Goal: Transaction & Acquisition: Purchase product/service

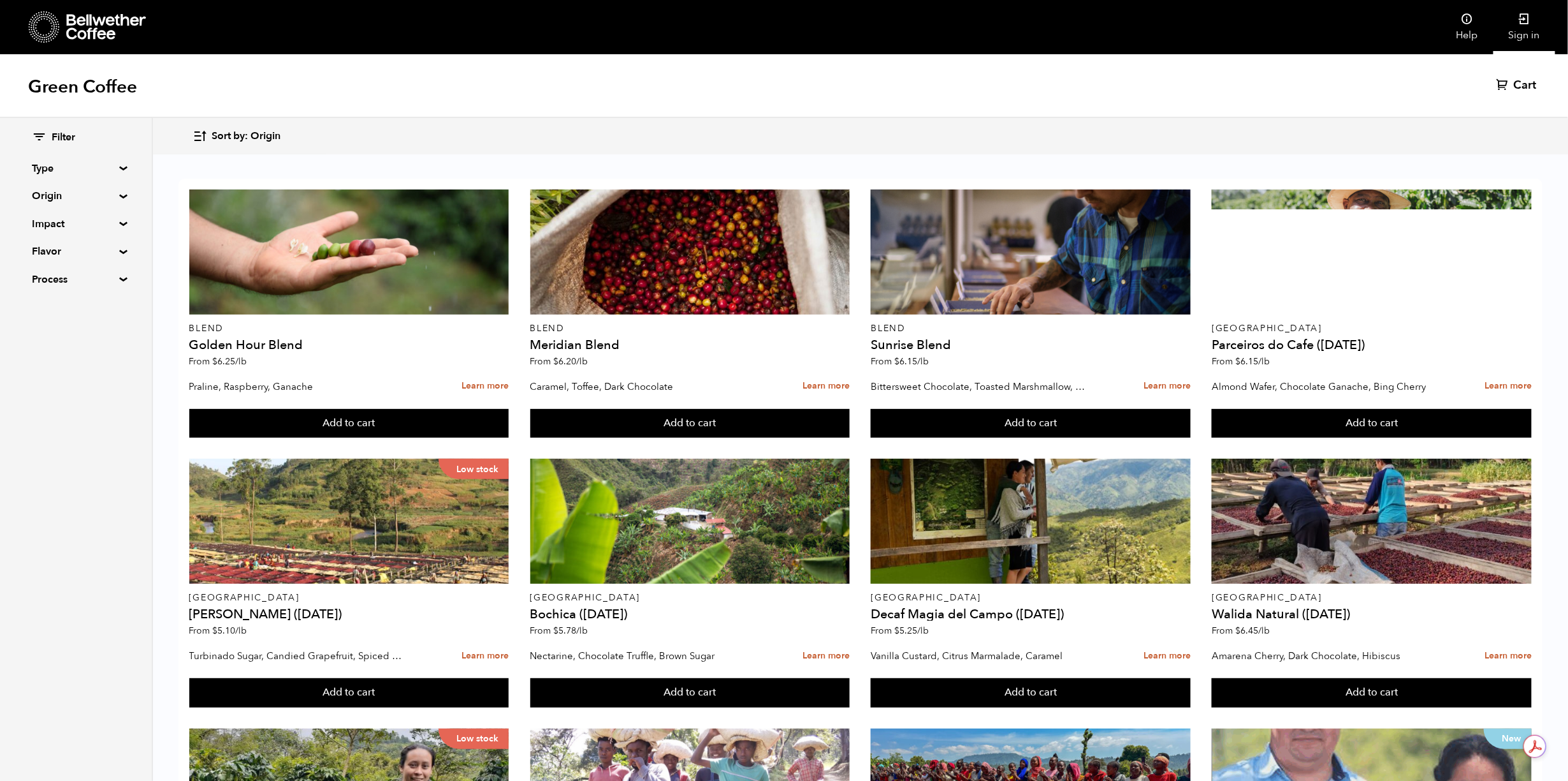
click at [1523, 28] on link "Sign in" at bounding box center [1524, 27] width 62 height 54
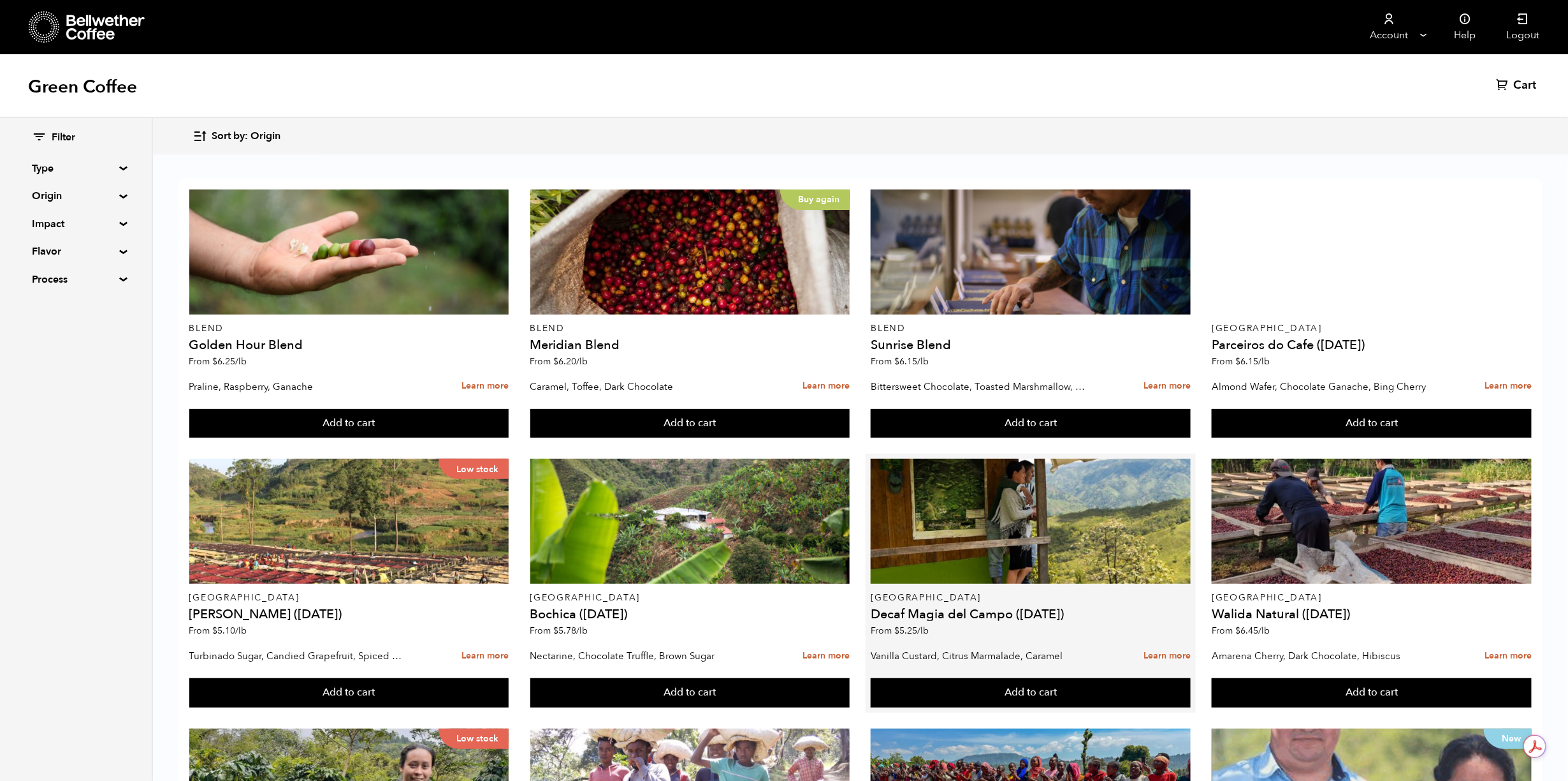
click at [1069, 650] on p "Vanilla Custard, Citrus Marmalade, Caramel" at bounding box center [980, 655] width 218 height 19
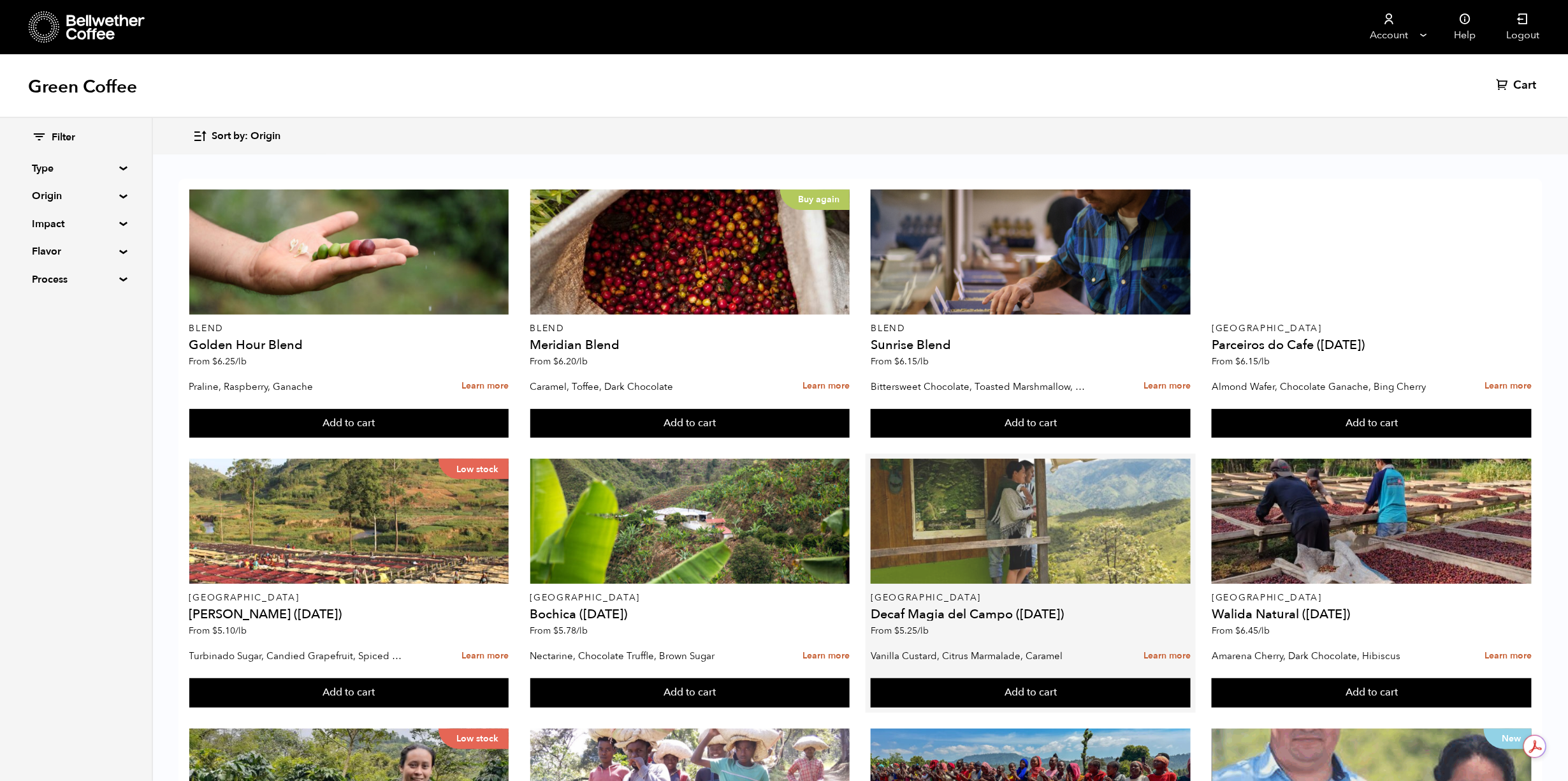
click at [1027, 524] on div at bounding box center [1031, 521] width 320 height 125
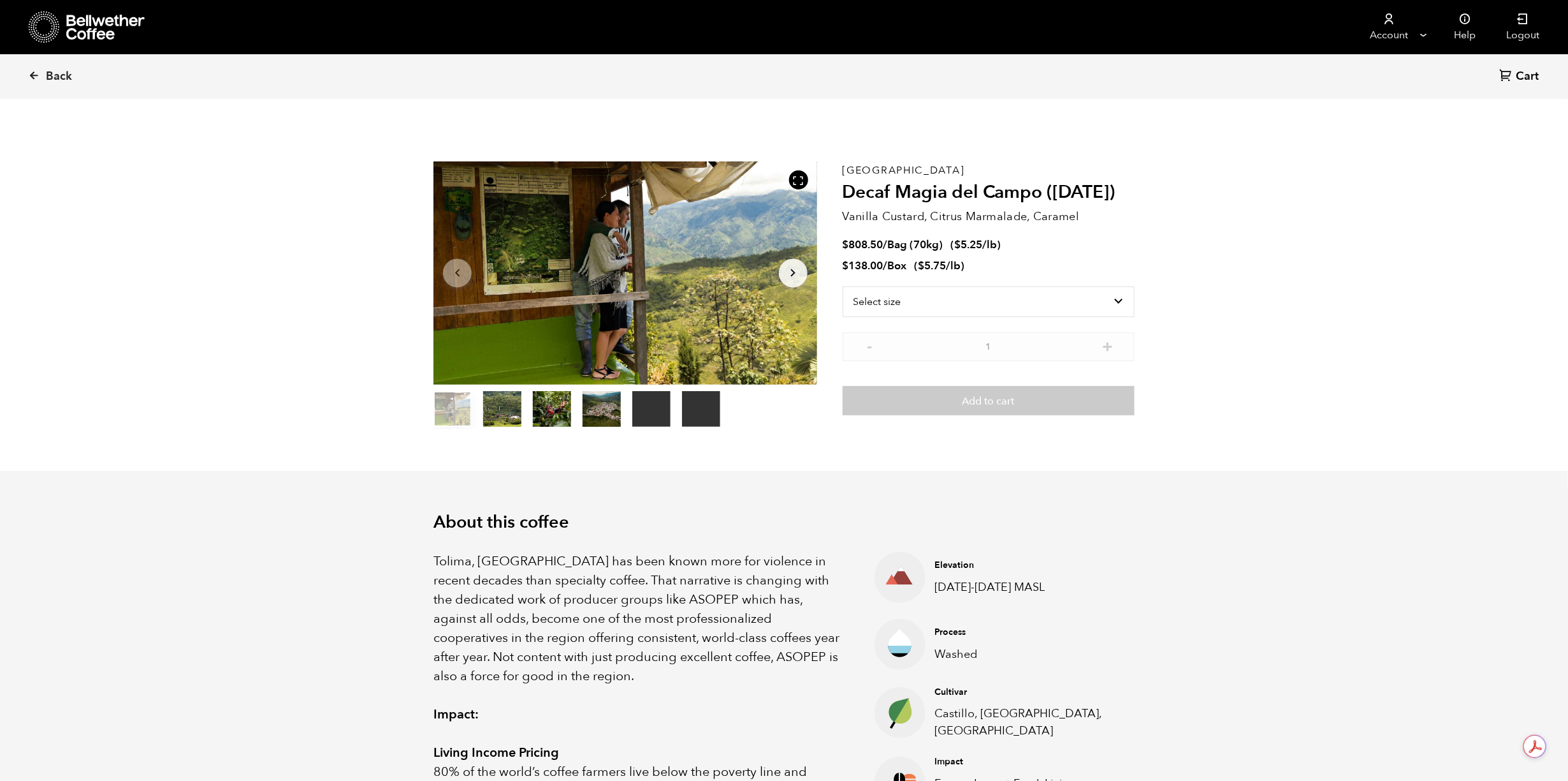
scroll to position [555, 679]
click at [1125, 301] on select "Select size Bag (70kg) (154 lbs) Box (24 lbs)" at bounding box center [988, 302] width 292 height 31
select select "box"
click at [843, 286] on select "Select size Bag (70kg) (154 lbs) Box (24 lbs)" at bounding box center [988, 302] width 292 height 31
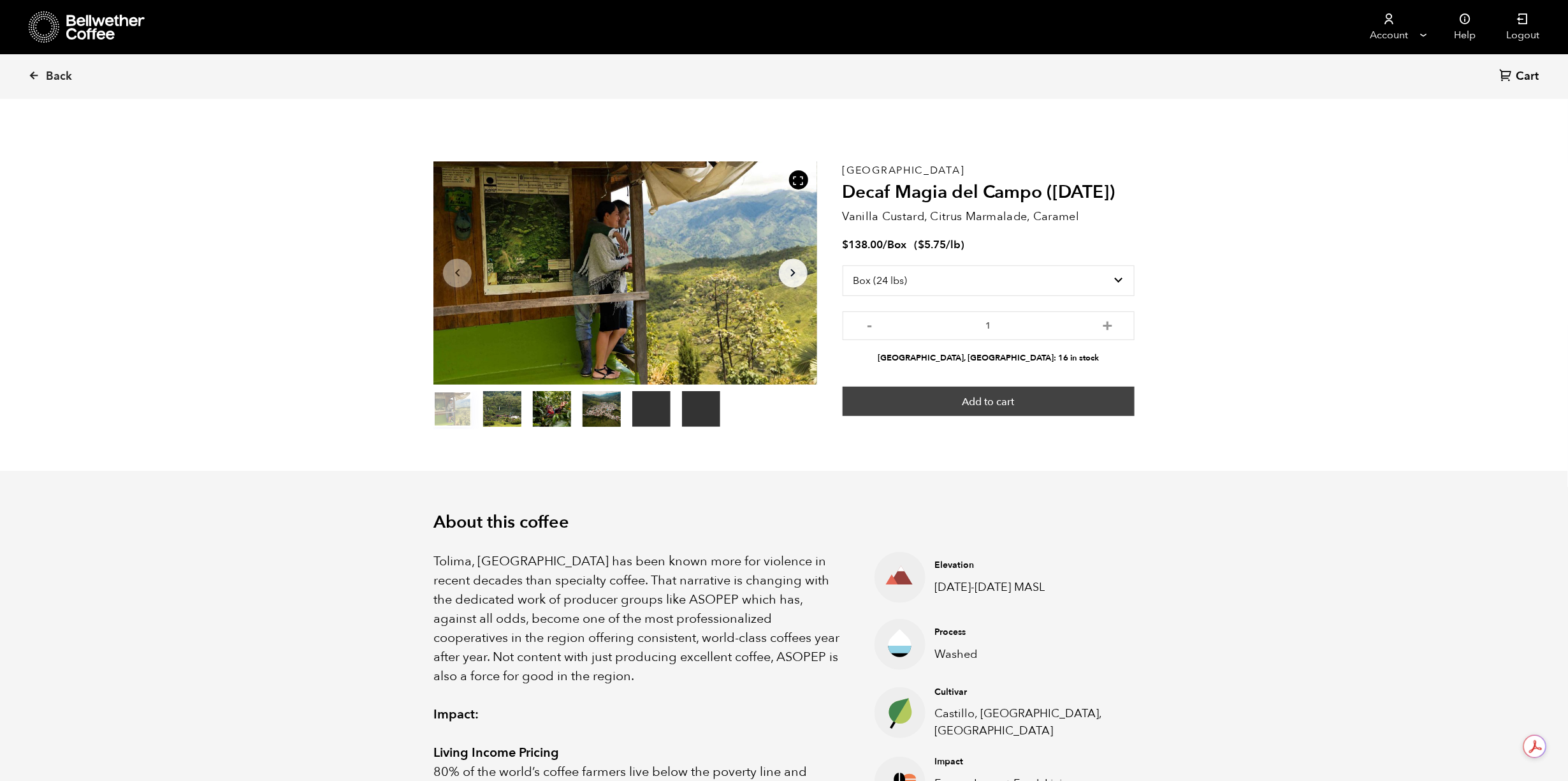
click at [1047, 407] on button "Add to cart" at bounding box center [988, 401] width 292 height 29
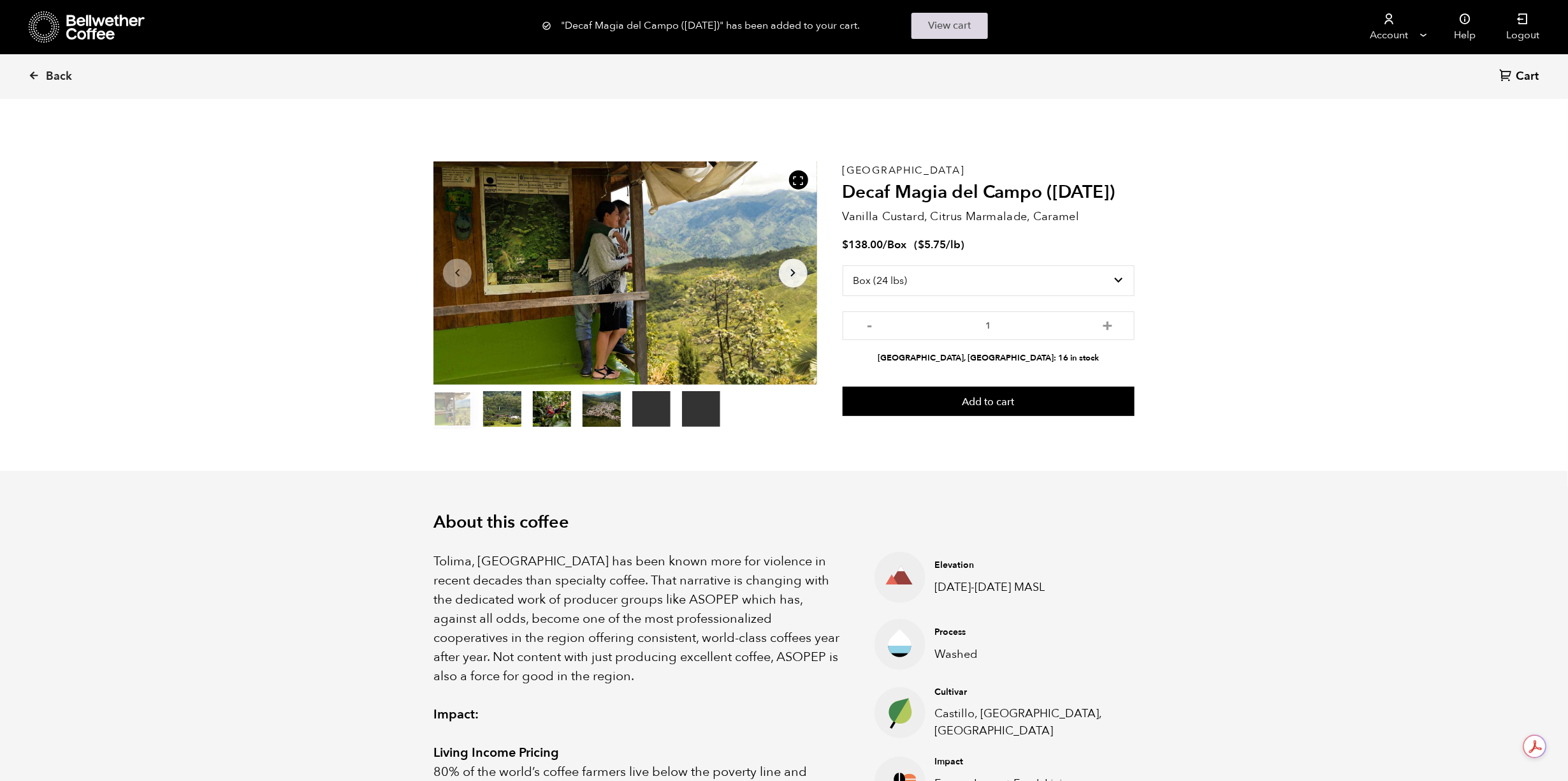
click at [970, 25] on link "View cart" at bounding box center [950, 26] width 77 height 26
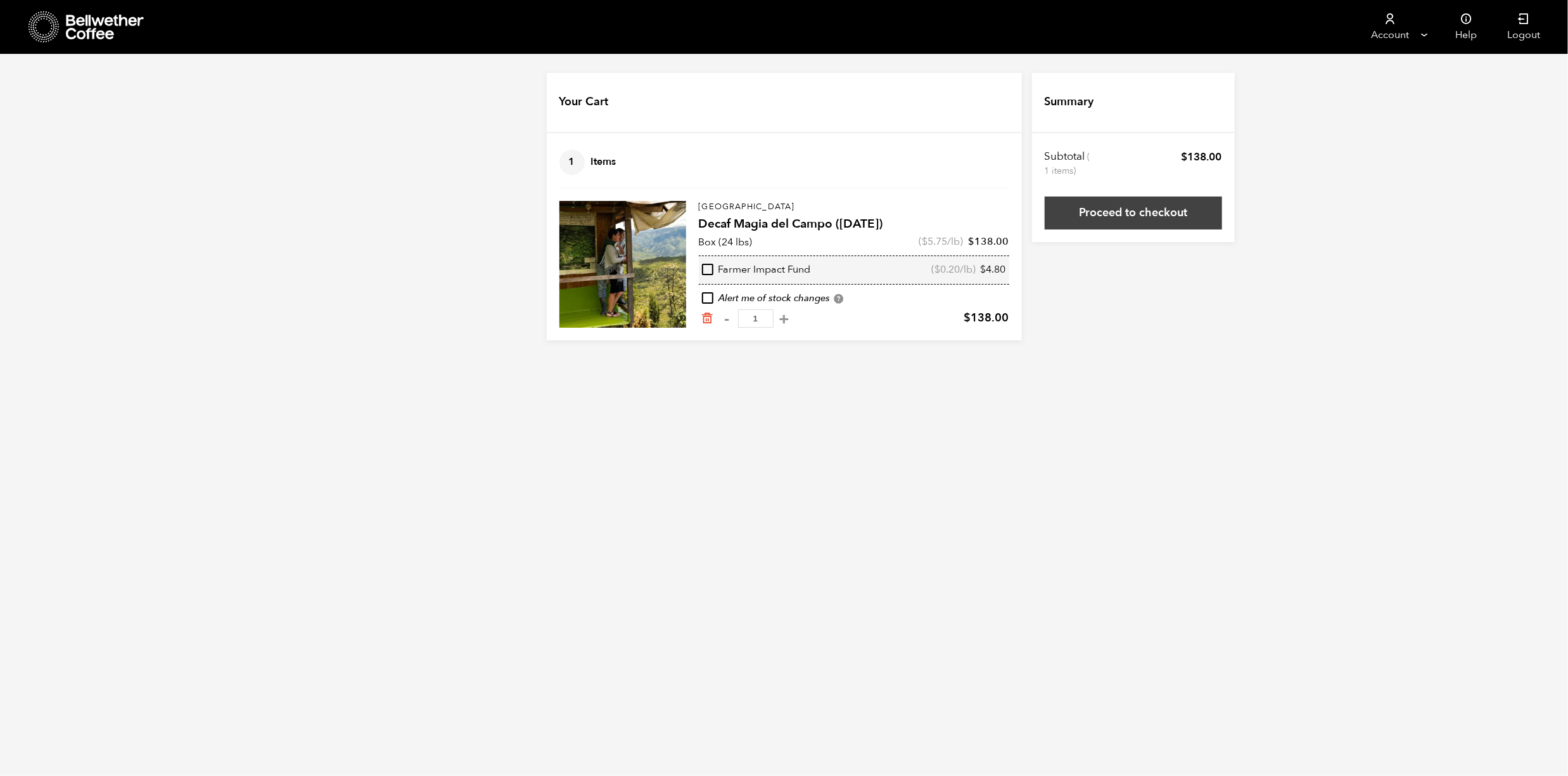
click at [1149, 204] on link "Proceed to checkout" at bounding box center [1133, 213] width 178 height 33
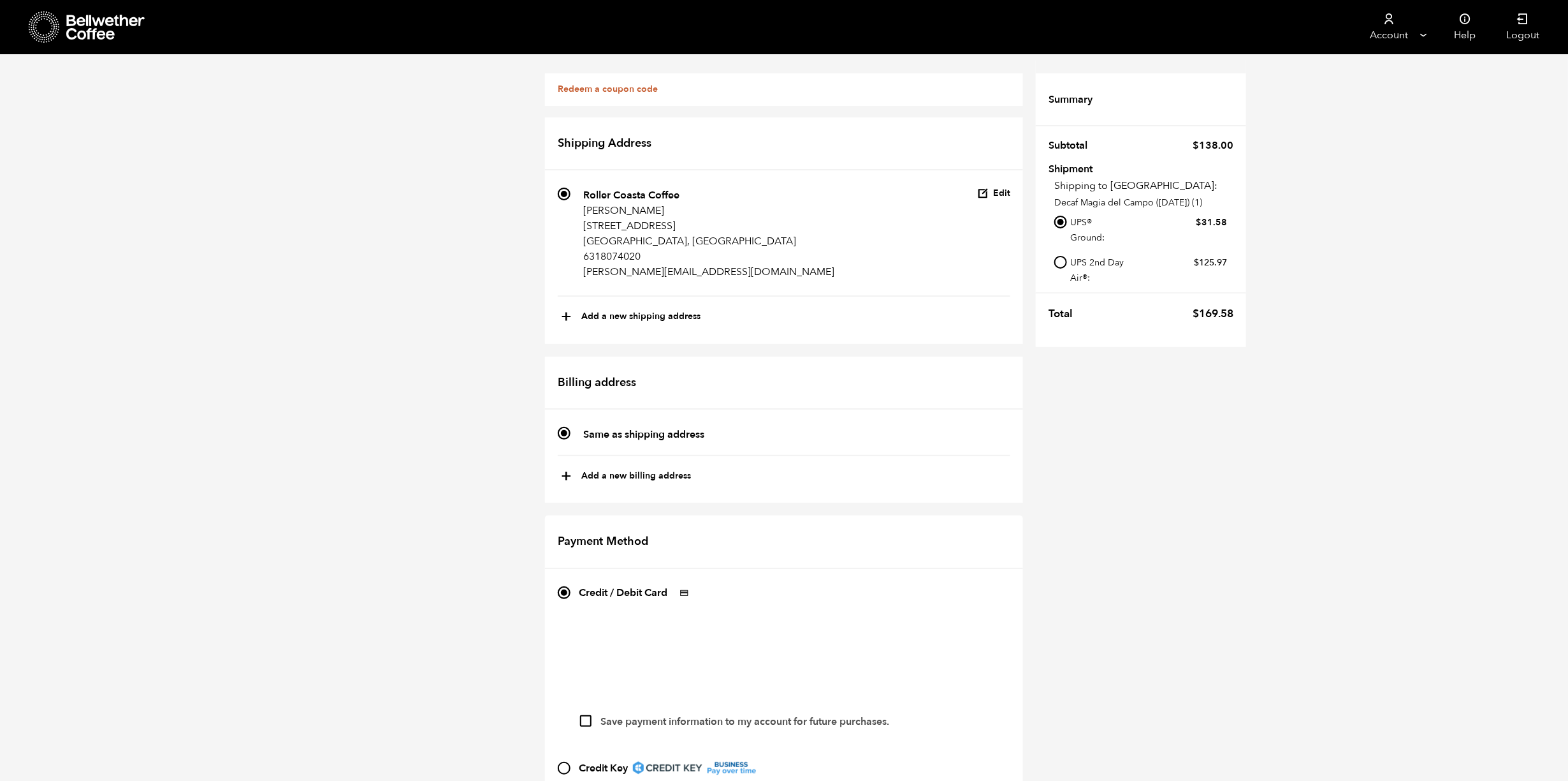
scroll to position [283, 0]
click at [583, 715] on input "Save payment information to my account for future purchases." at bounding box center [586, 720] width 12 height 12
checkbox input "true"
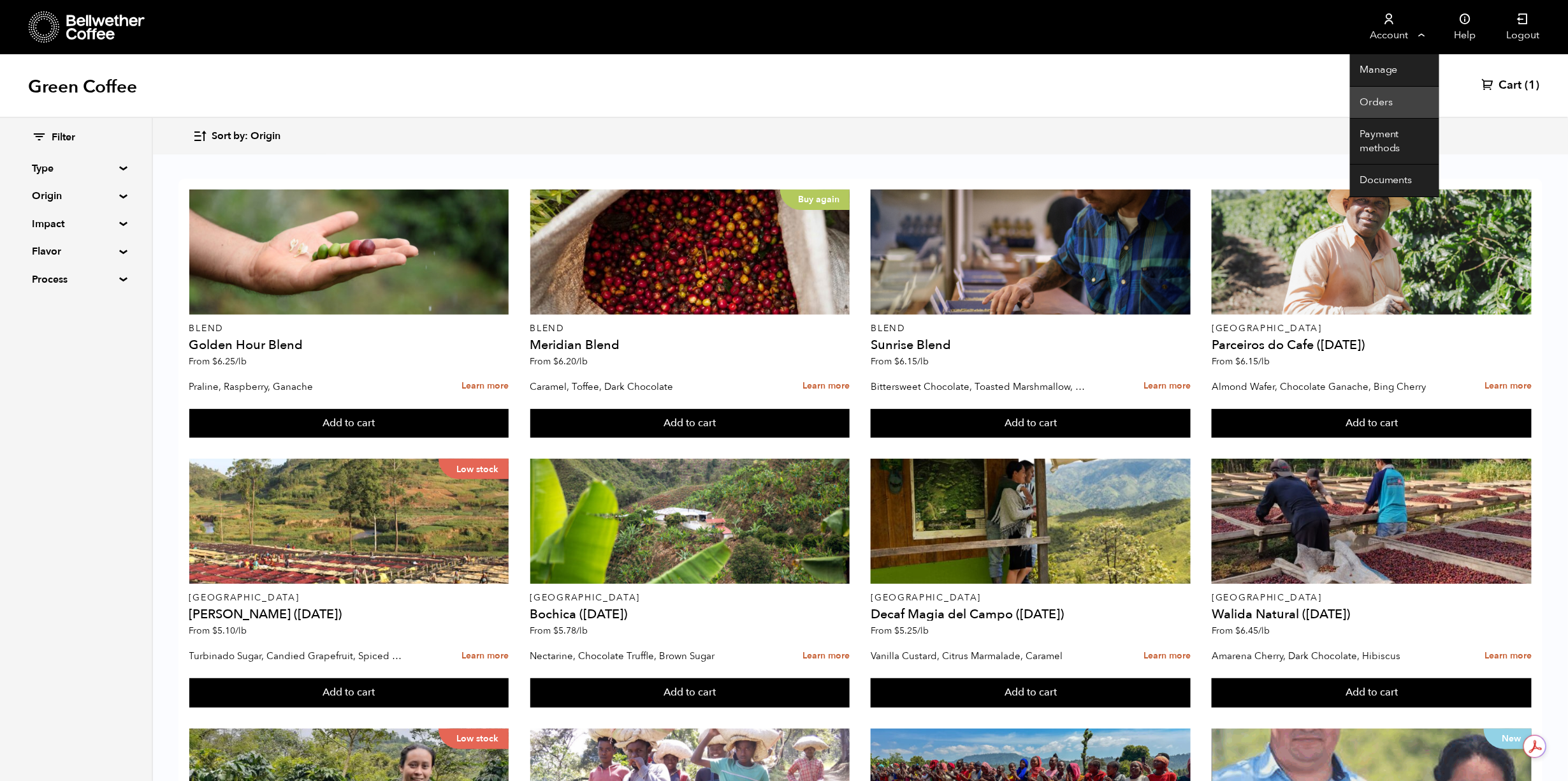
click at [1395, 94] on link "Orders" at bounding box center [1395, 103] width 89 height 32
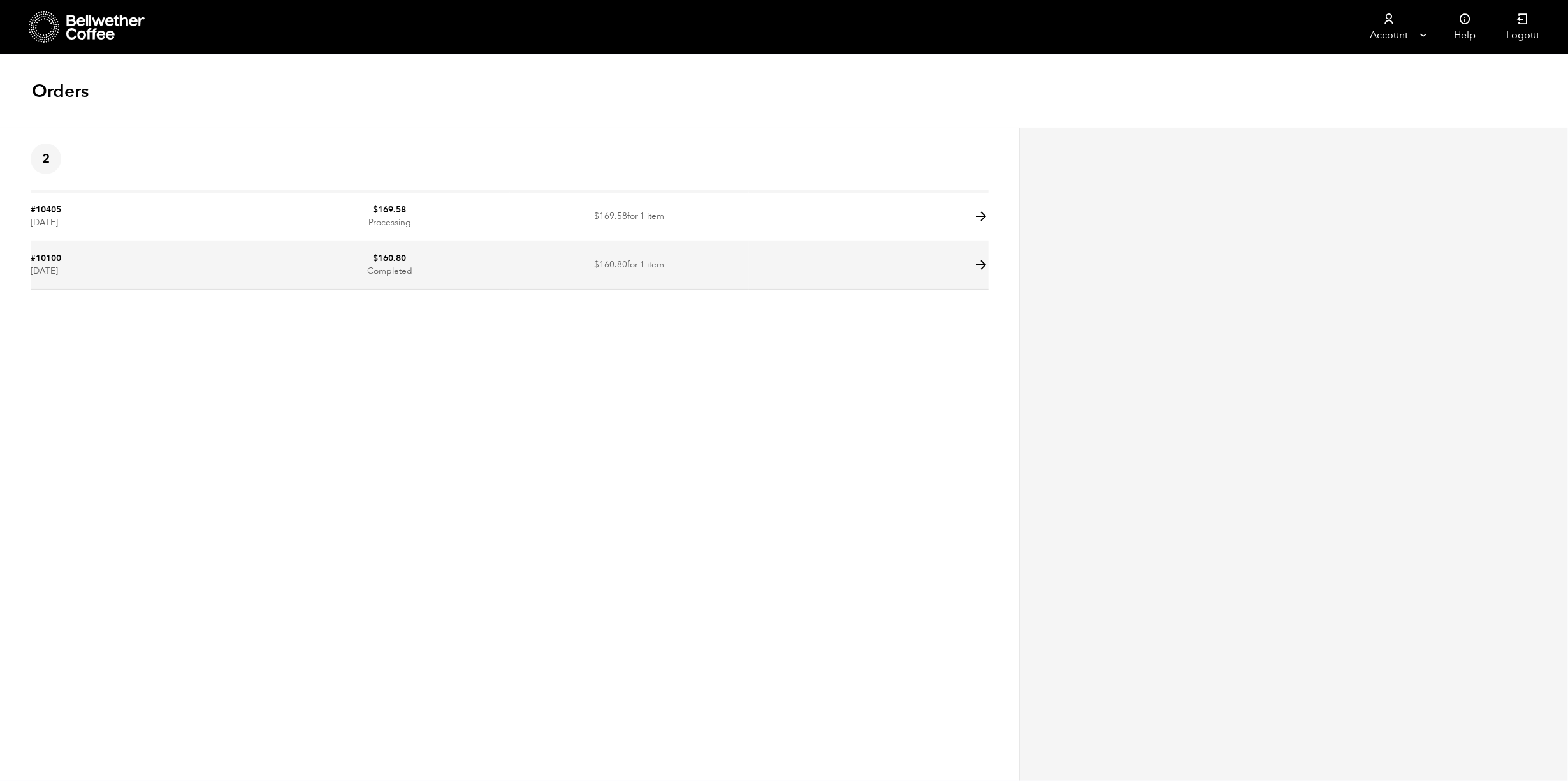
click at [828, 259] on td at bounding box center [869, 265] width 240 height 48
click at [986, 263] on icon at bounding box center [981, 265] width 15 height 15
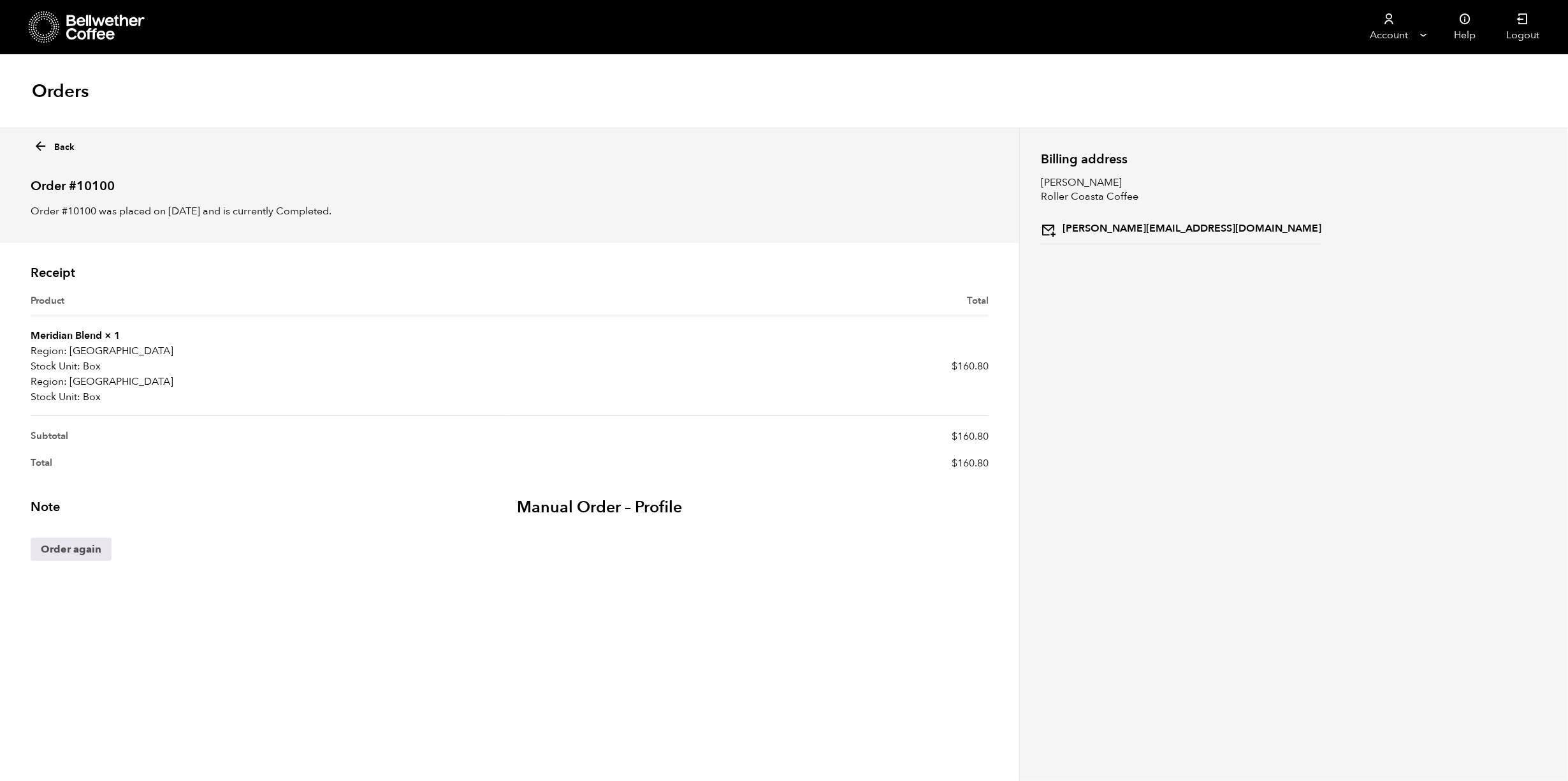
click at [41, 150] on icon at bounding box center [40, 146] width 15 height 15
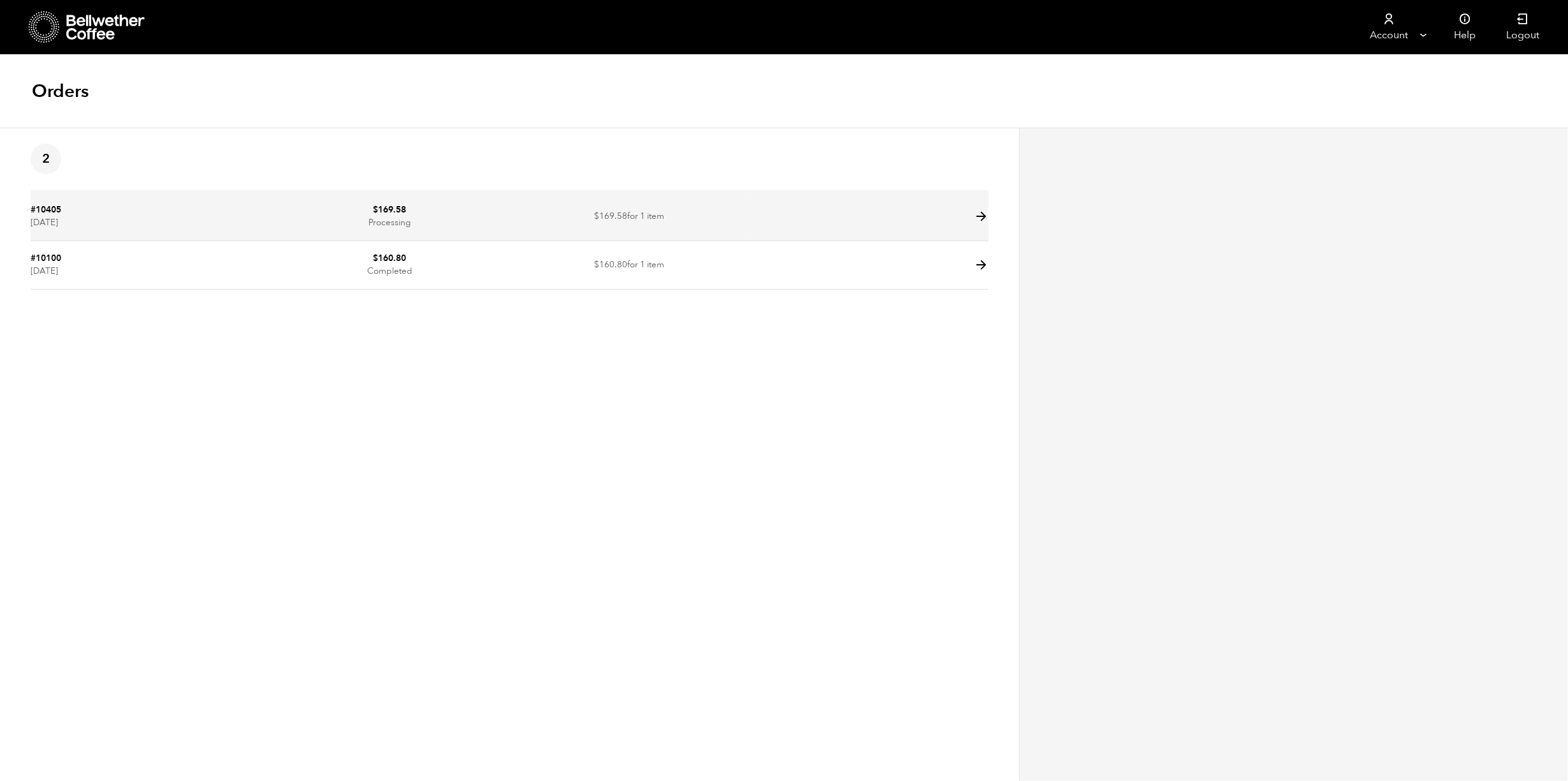
click at [517, 221] on td "$ 169.58 for 1 item" at bounding box center [630, 216] width 240 height 48
click at [985, 218] on icon at bounding box center [981, 216] width 15 height 15
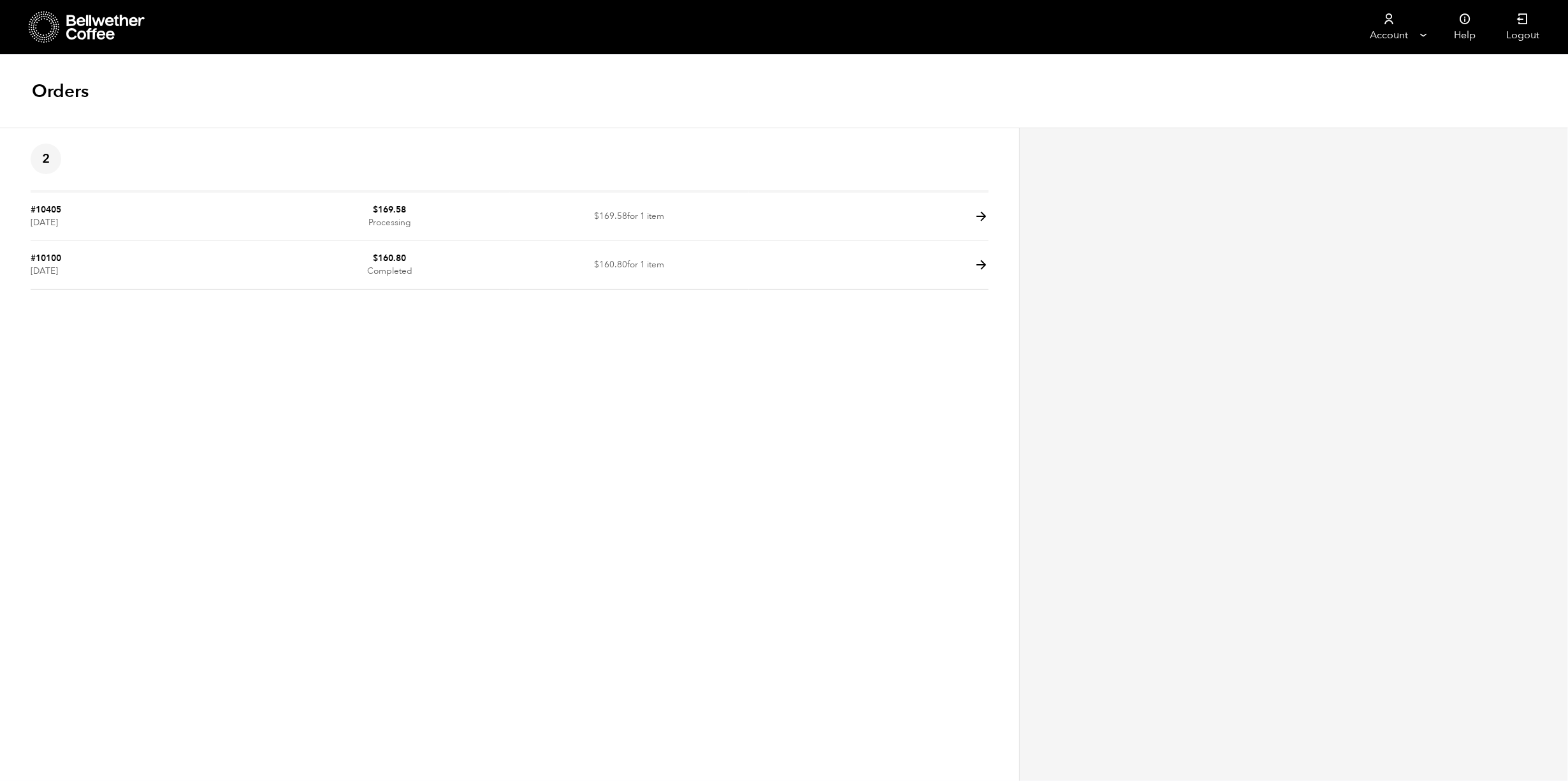
click at [1391, 30] on link "Account" at bounding box center [1389, 27] width 78 height 54
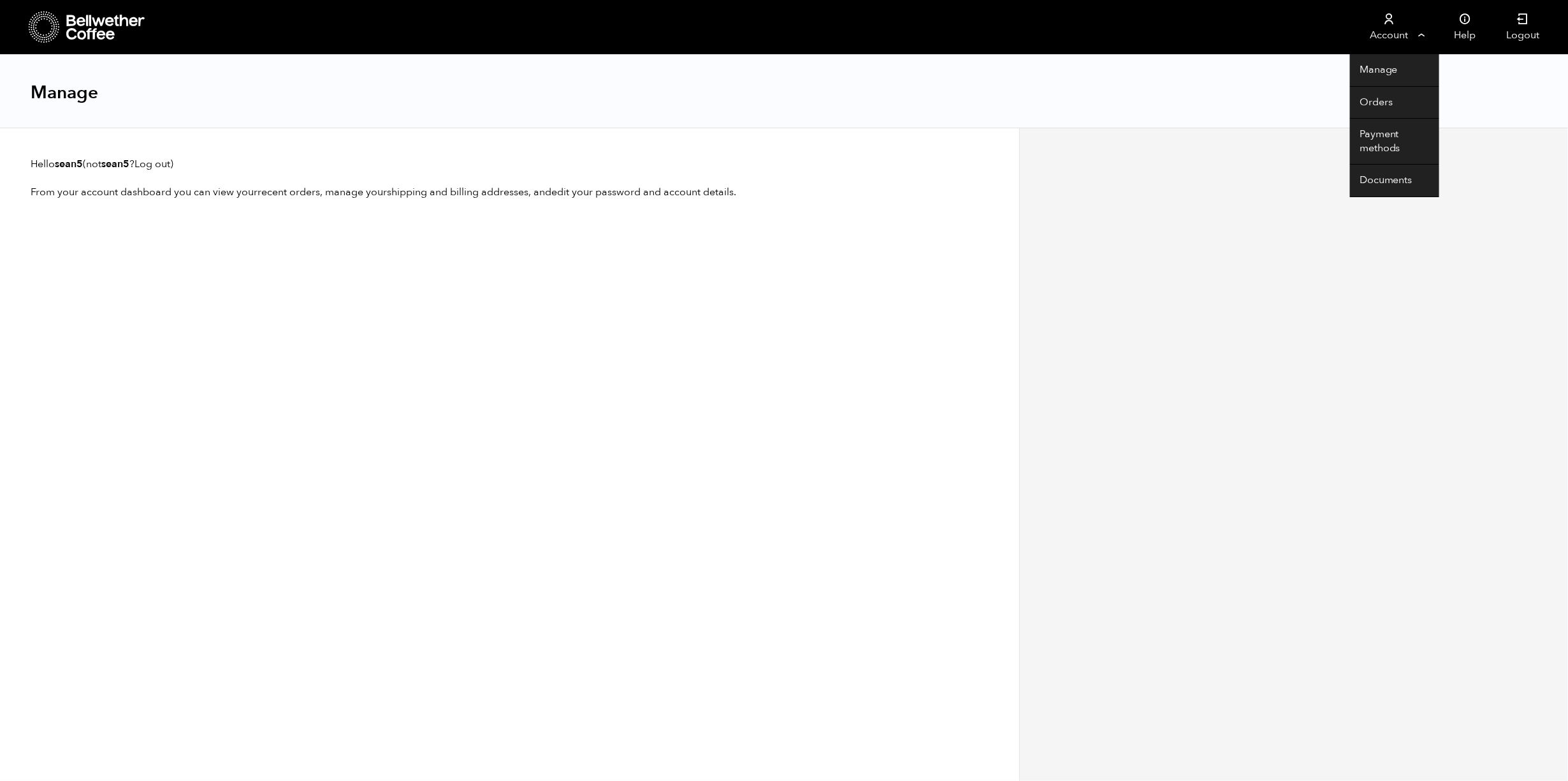
click at [1382, 32] on link "Account" at bounding box center [1389, 27] width 78 height 54
